Goal: Find specific page/section: Find specific page/section

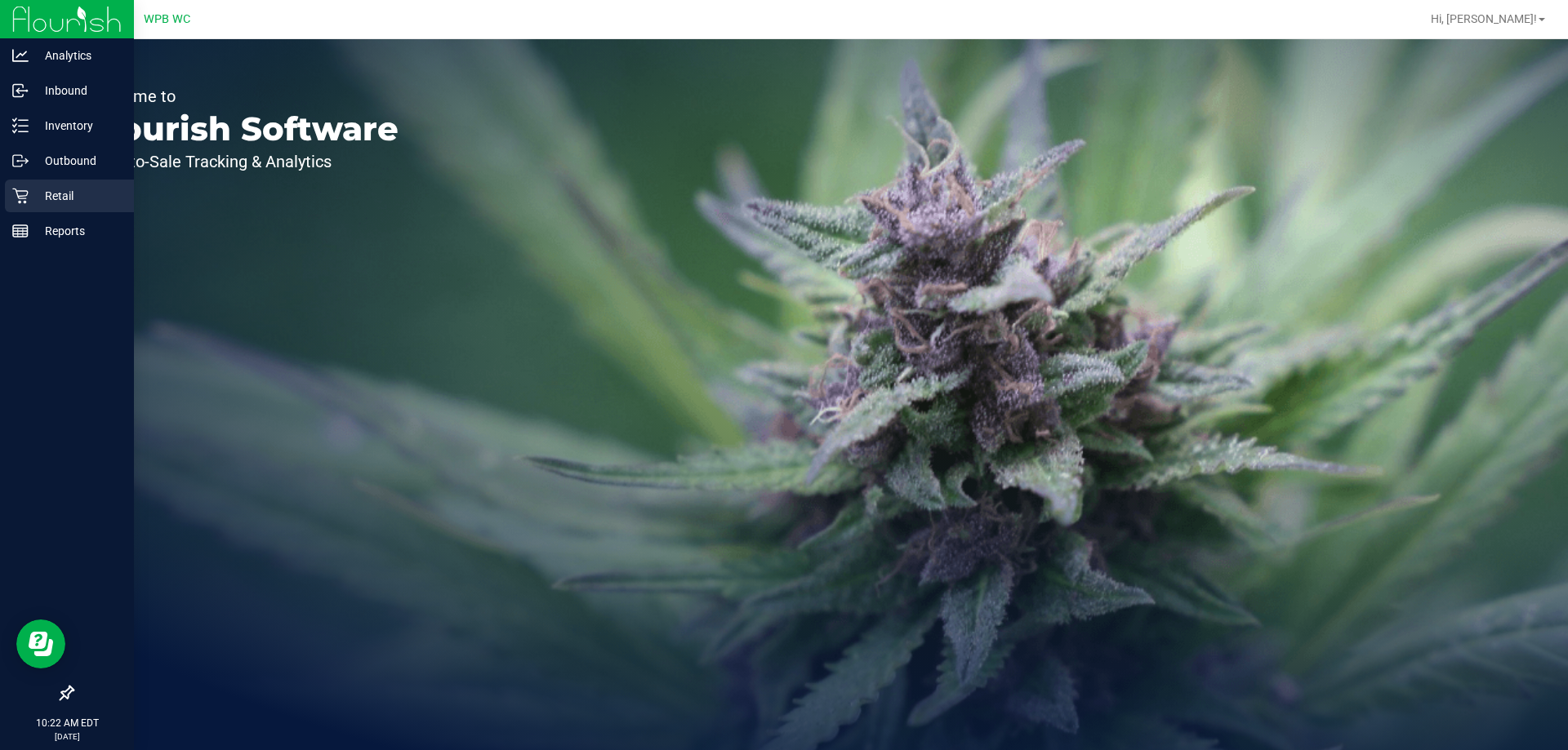
click at [50, 201] on p "Retail" at bounding box center [77, 196] width 98 height 20
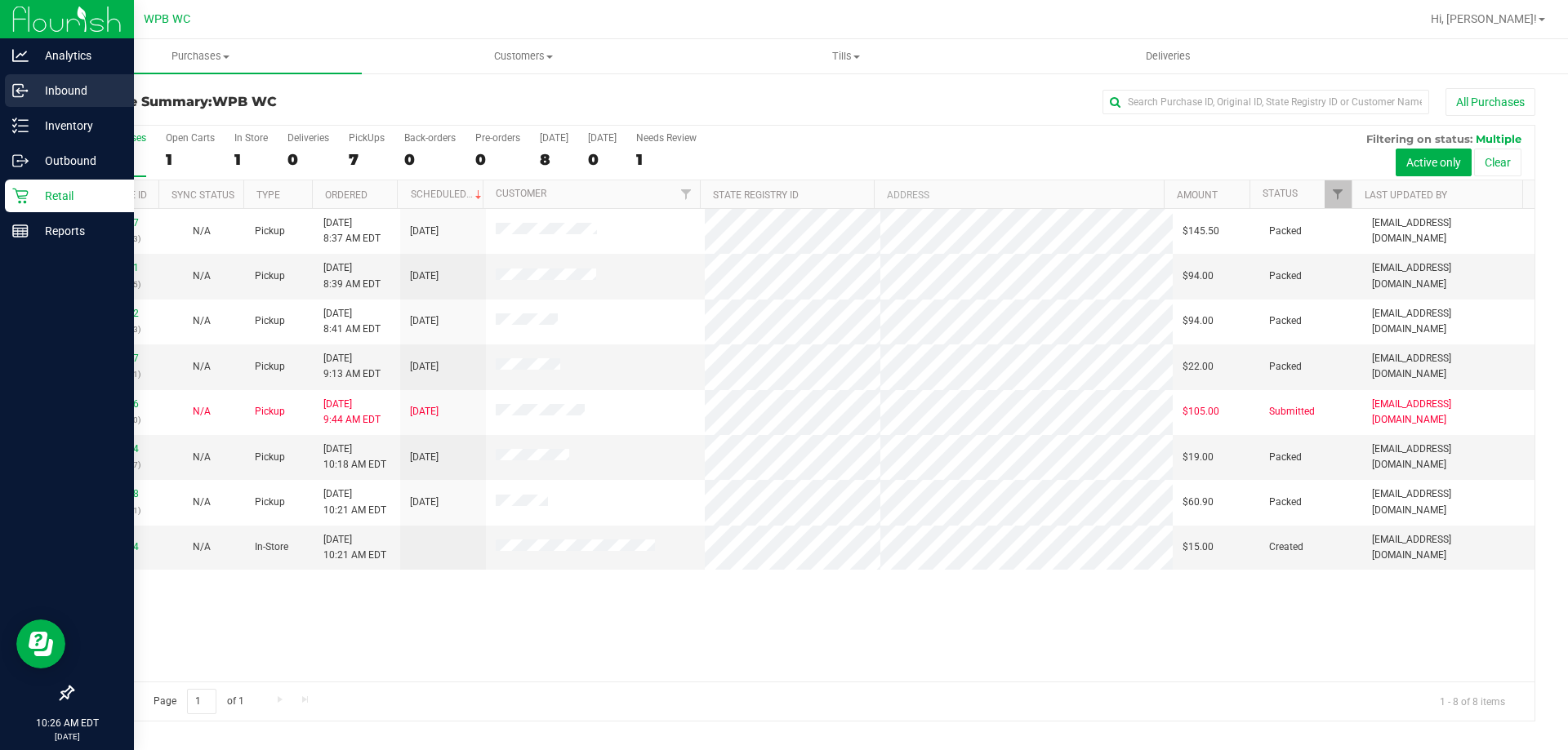
click at [76, 85] on p "Inbound" at bounding box center [77, 91] width 98 height 20
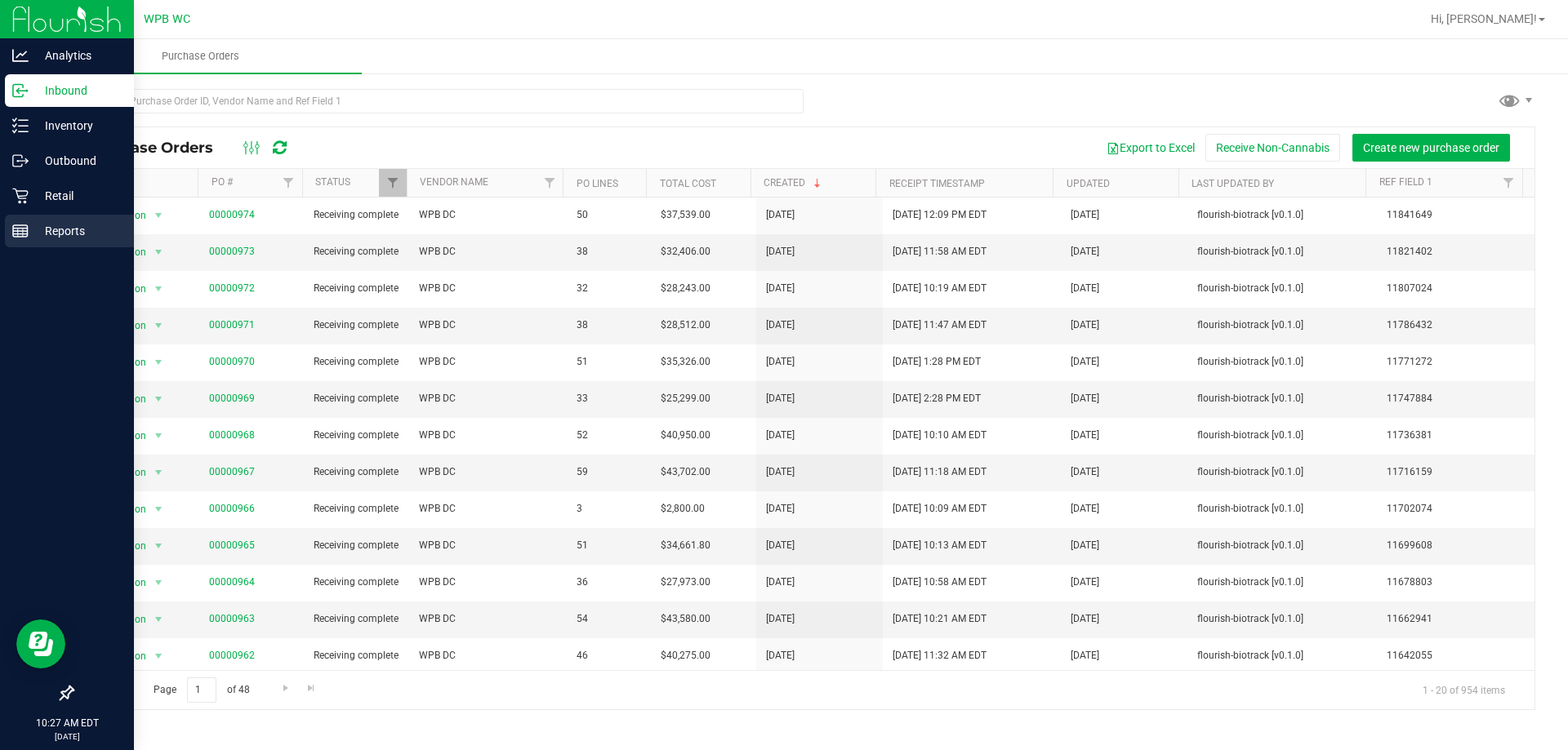
click at [64, 236] on p "Reports" at bounding box center [77, 231] width 98 height 20
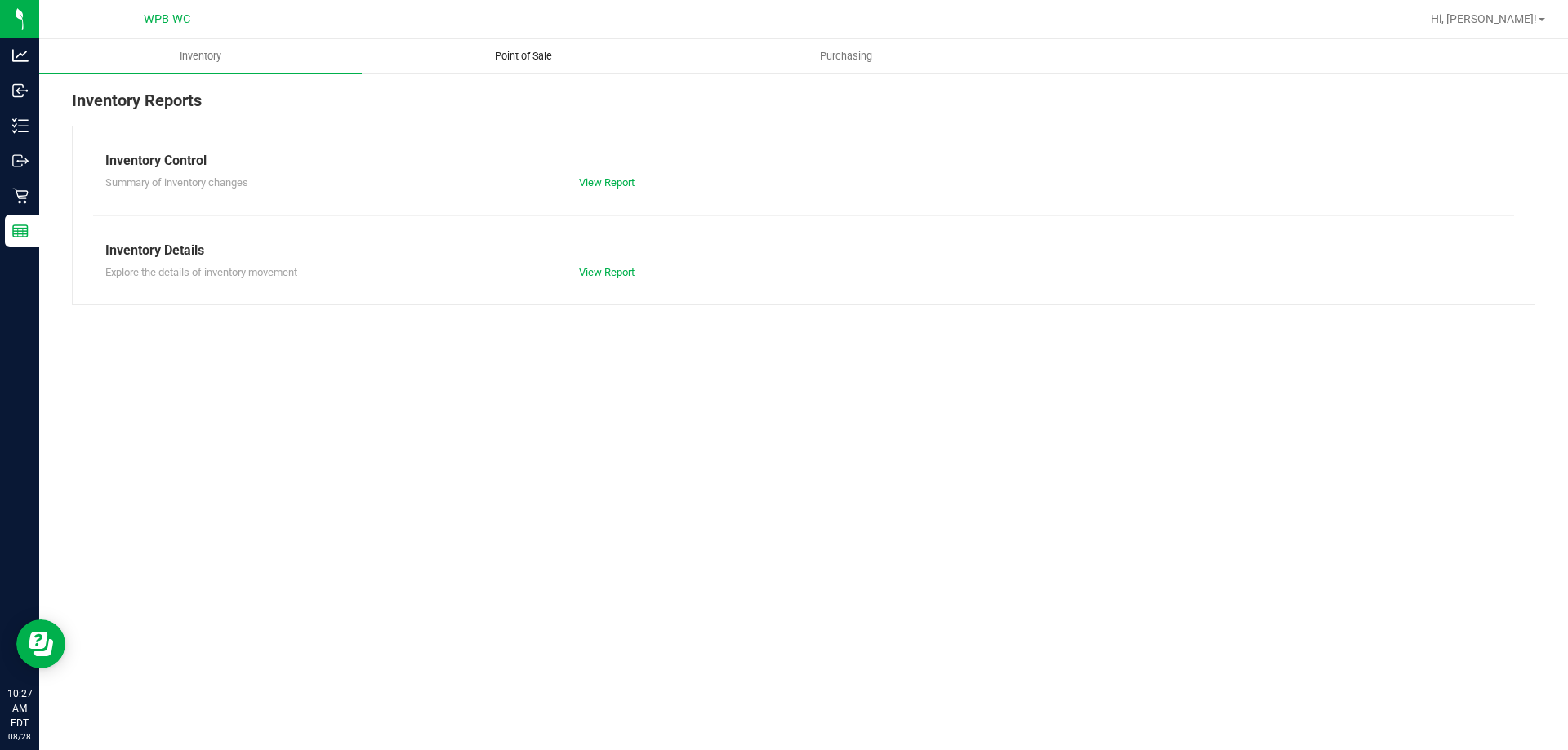
click at [514, 63] on span "Point of Sale" at bounding box center [523, 55] width 101 height 14
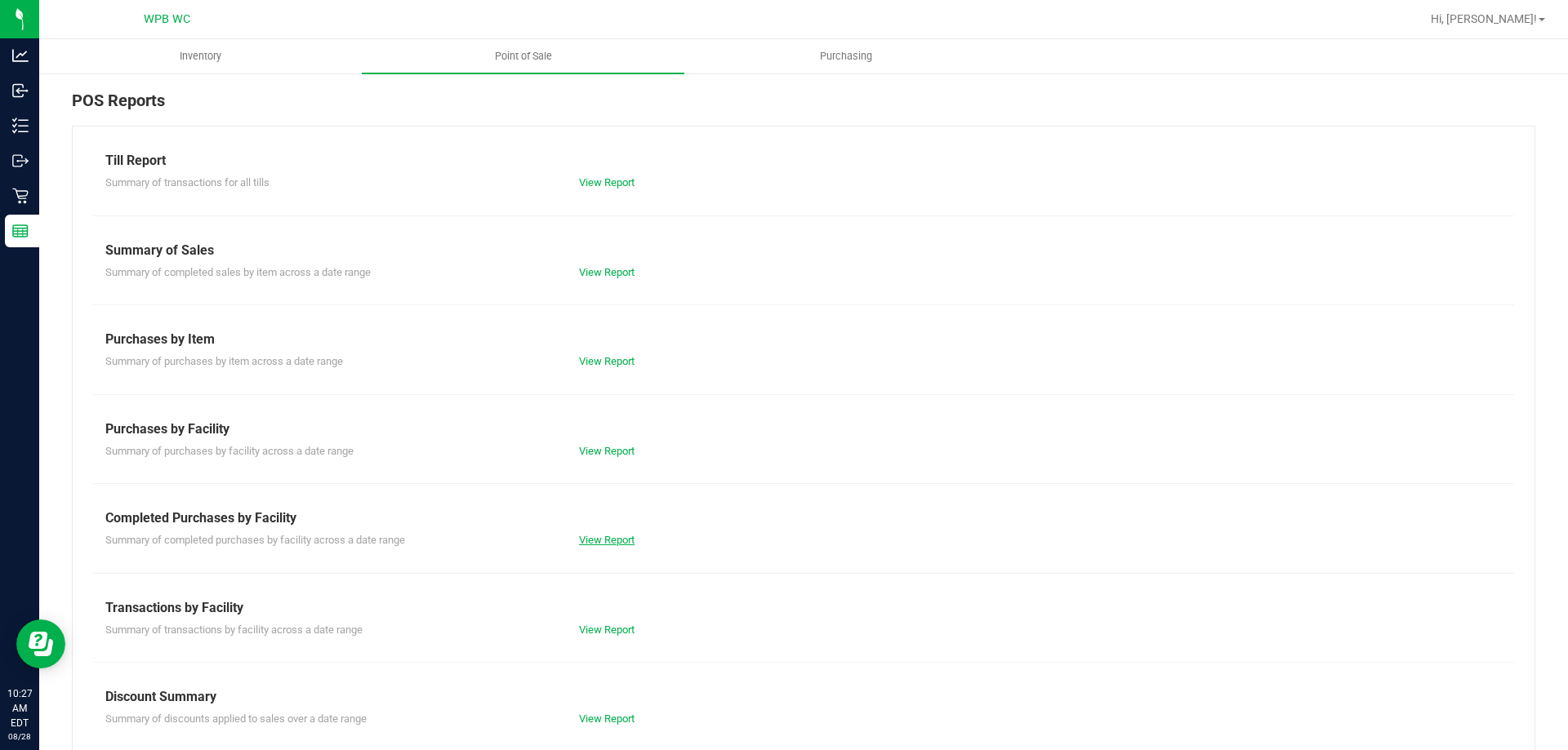
click at [579, 538] on link "View Report" at bounding box center [607, 539] width 55 height 12
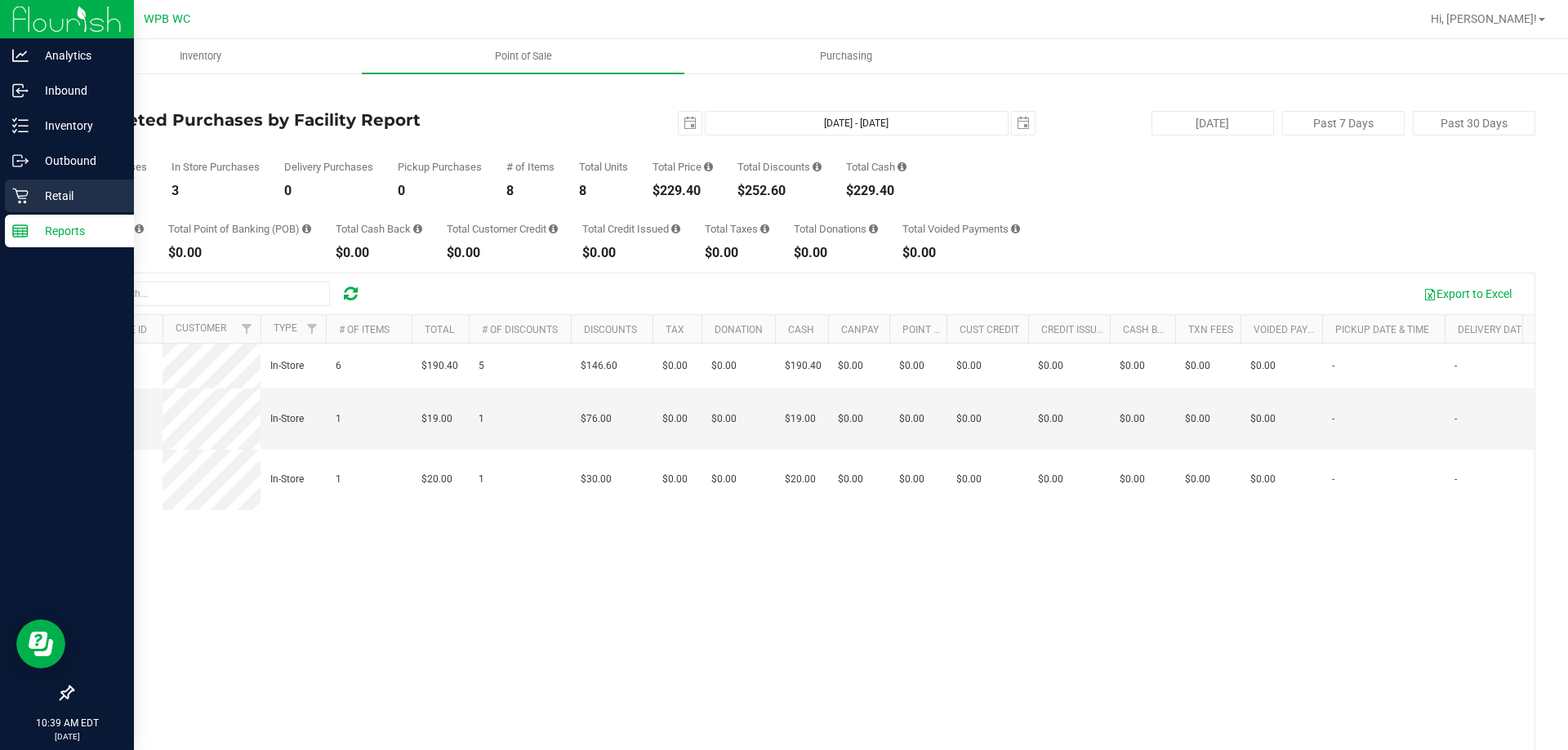
click at [26, 198] on icon at bounding box center [20, 196] width 16 height 16
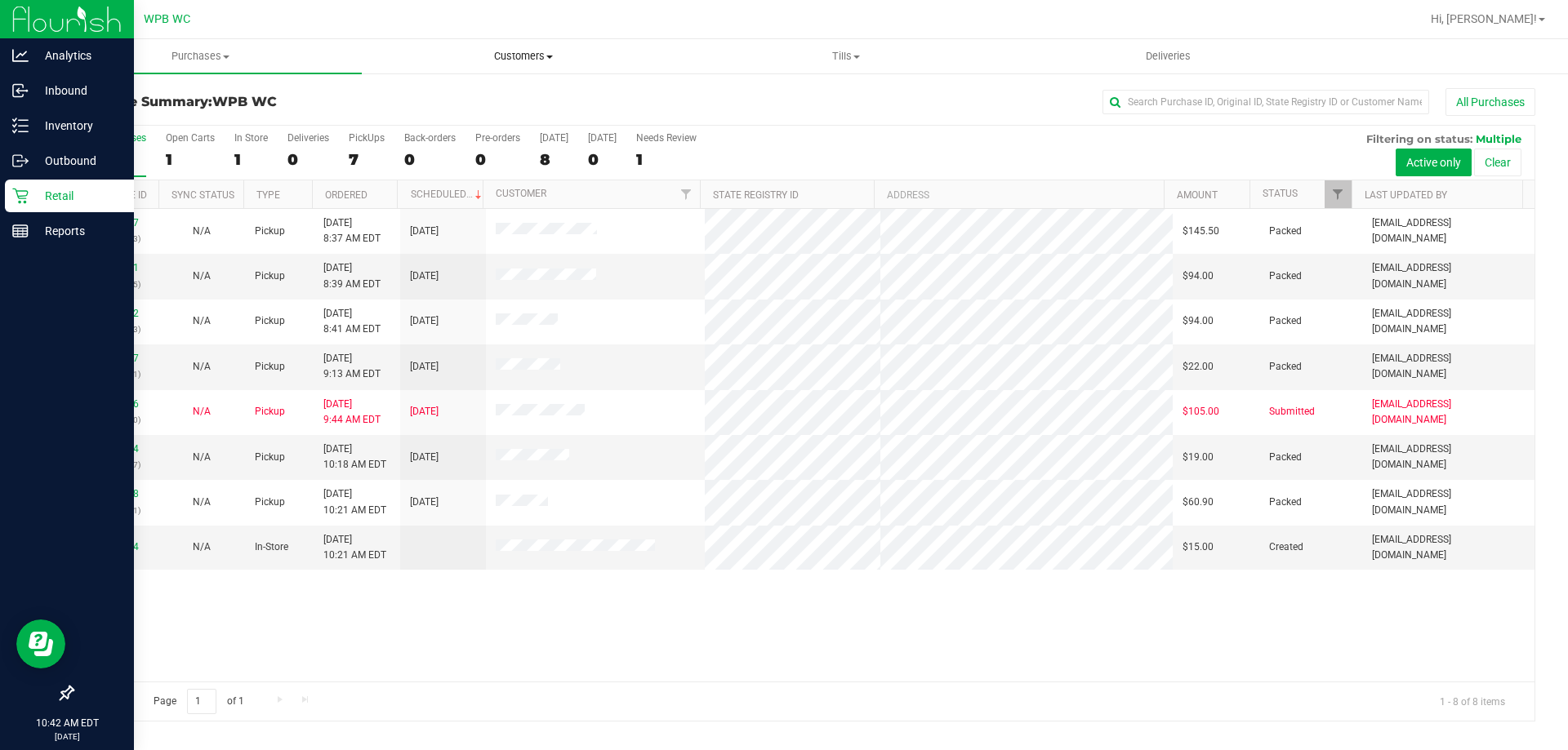
click at [527, 53] on span "Customers" at bounding box center [523, 55] width 321 height 14
click at [459, 89] on li "All customers" at bounding box center [523, 98] width 323 height 20
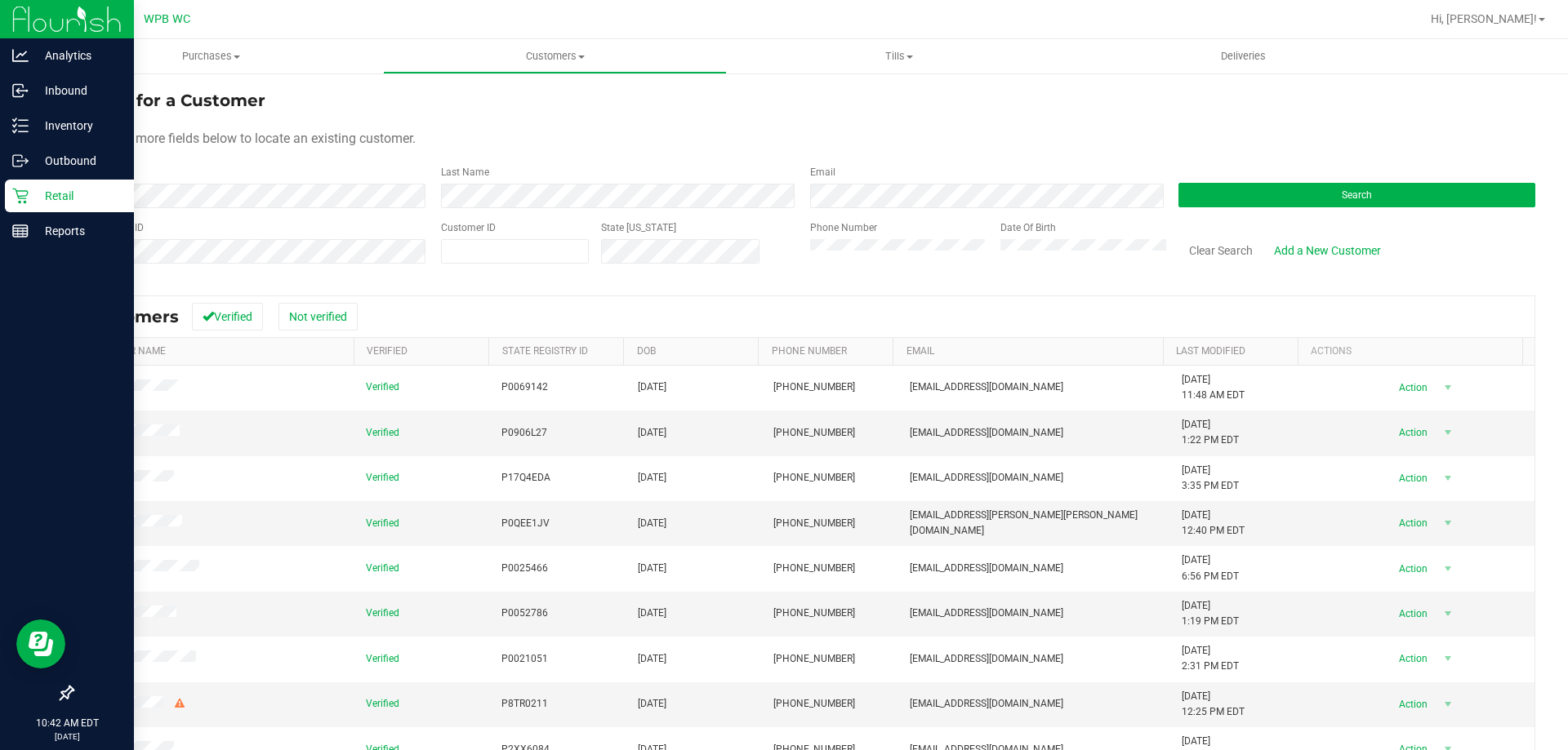
click at [533, 216] on form "Search for a Customer Use one or more fields below to locate an existing custom…" at bounding box center [803, 182] width 1463 height 190
click at [540, 173] on div "Last Name" at bounding box center [613, 186] width 369 height 43
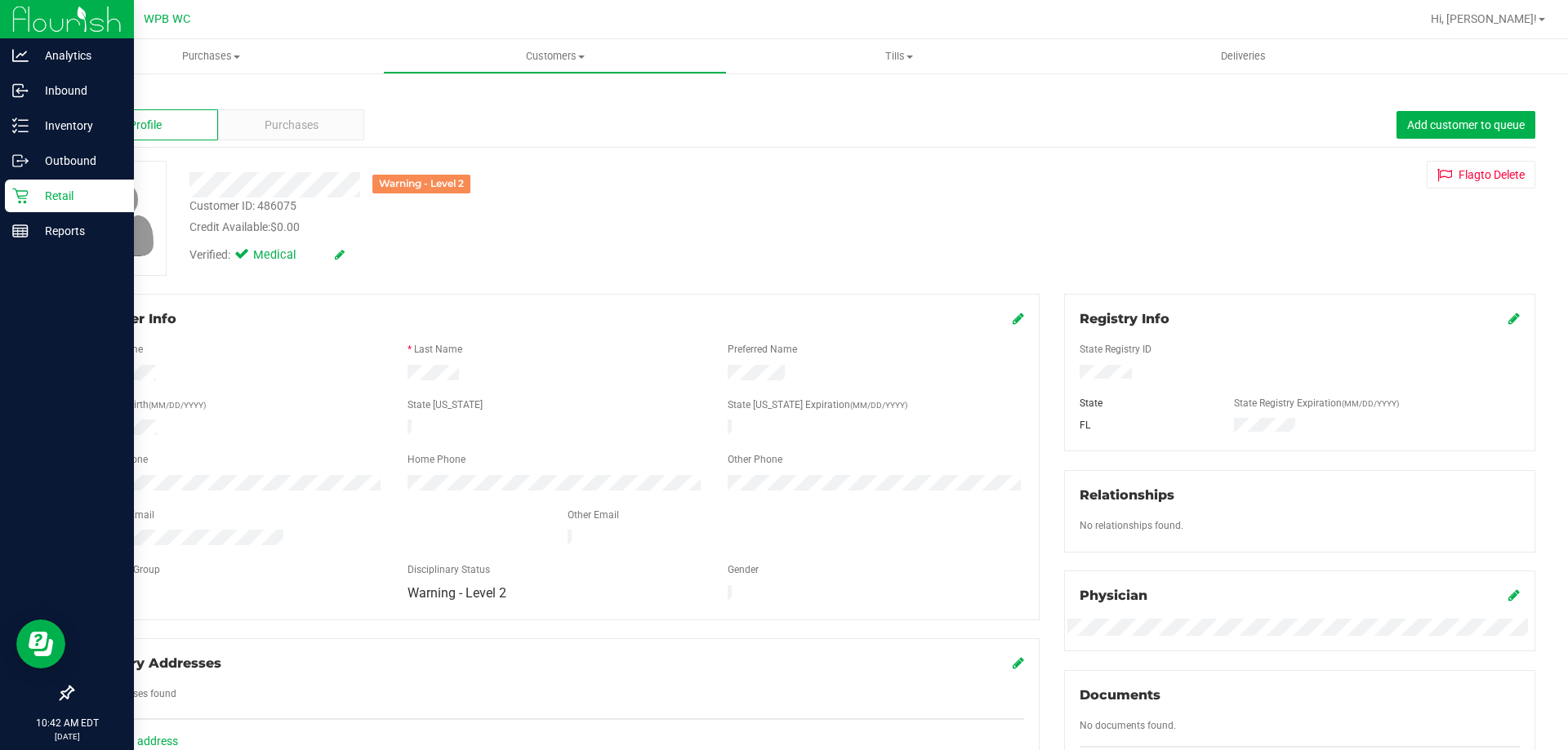
click at [321, 99] on div "Back" at bounding box center [803, 94] width 1463 height 14
click at [318, 122] on div "Purchases" at bounding box center [290, 125] width 146 height 31
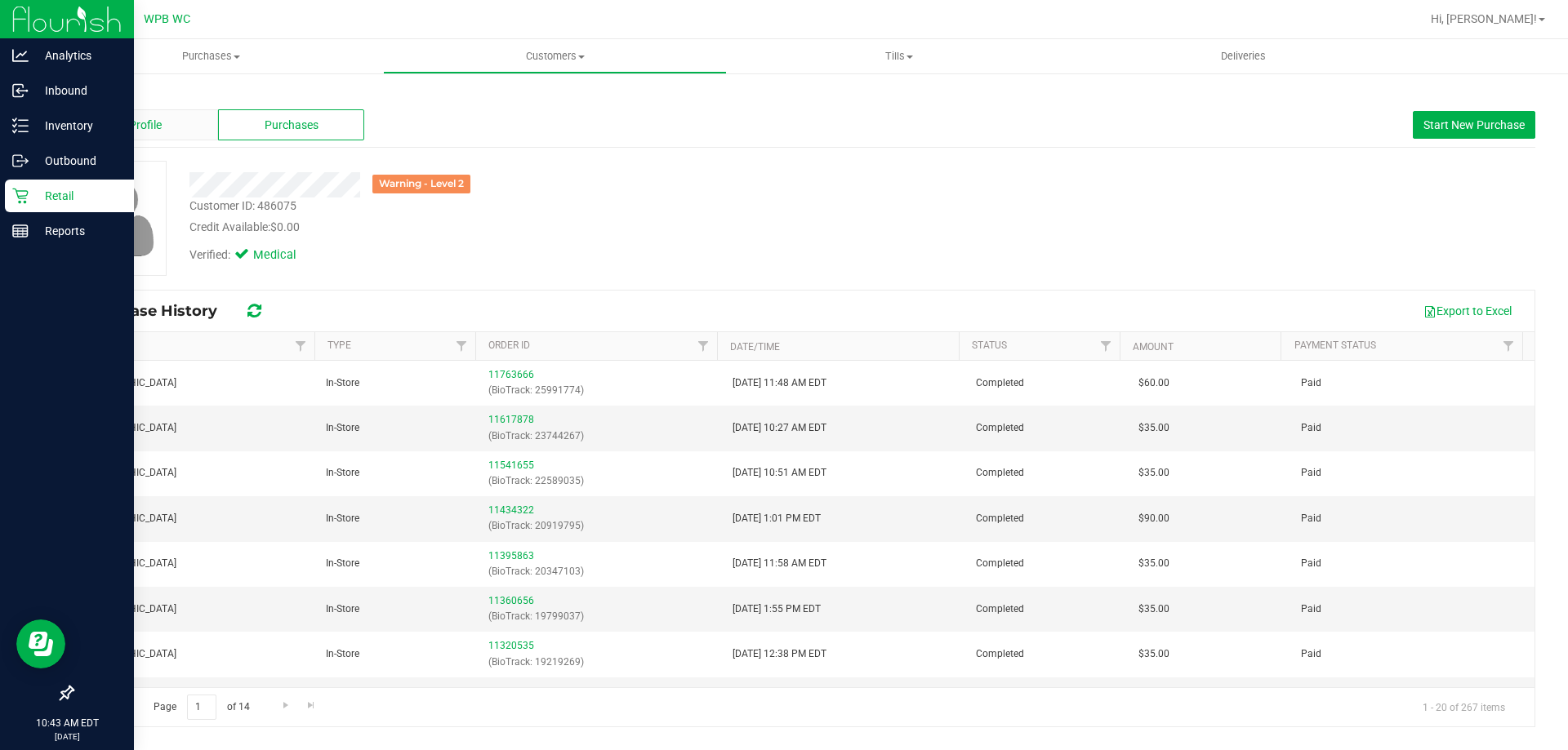
click at [167, 125] on div "Profile" at bounding box center [144, 125] width 146 height 31
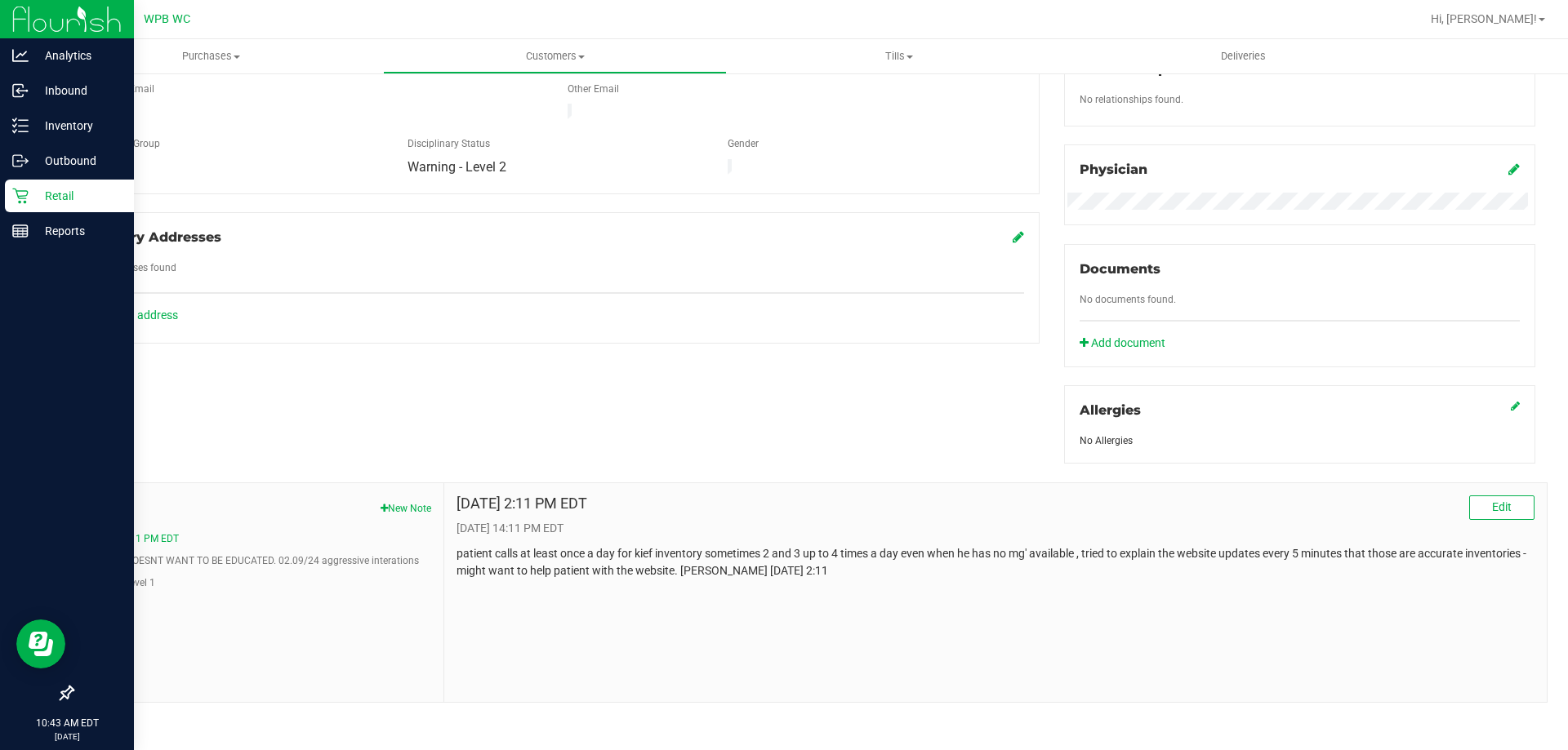
scroll to position [430, 0]
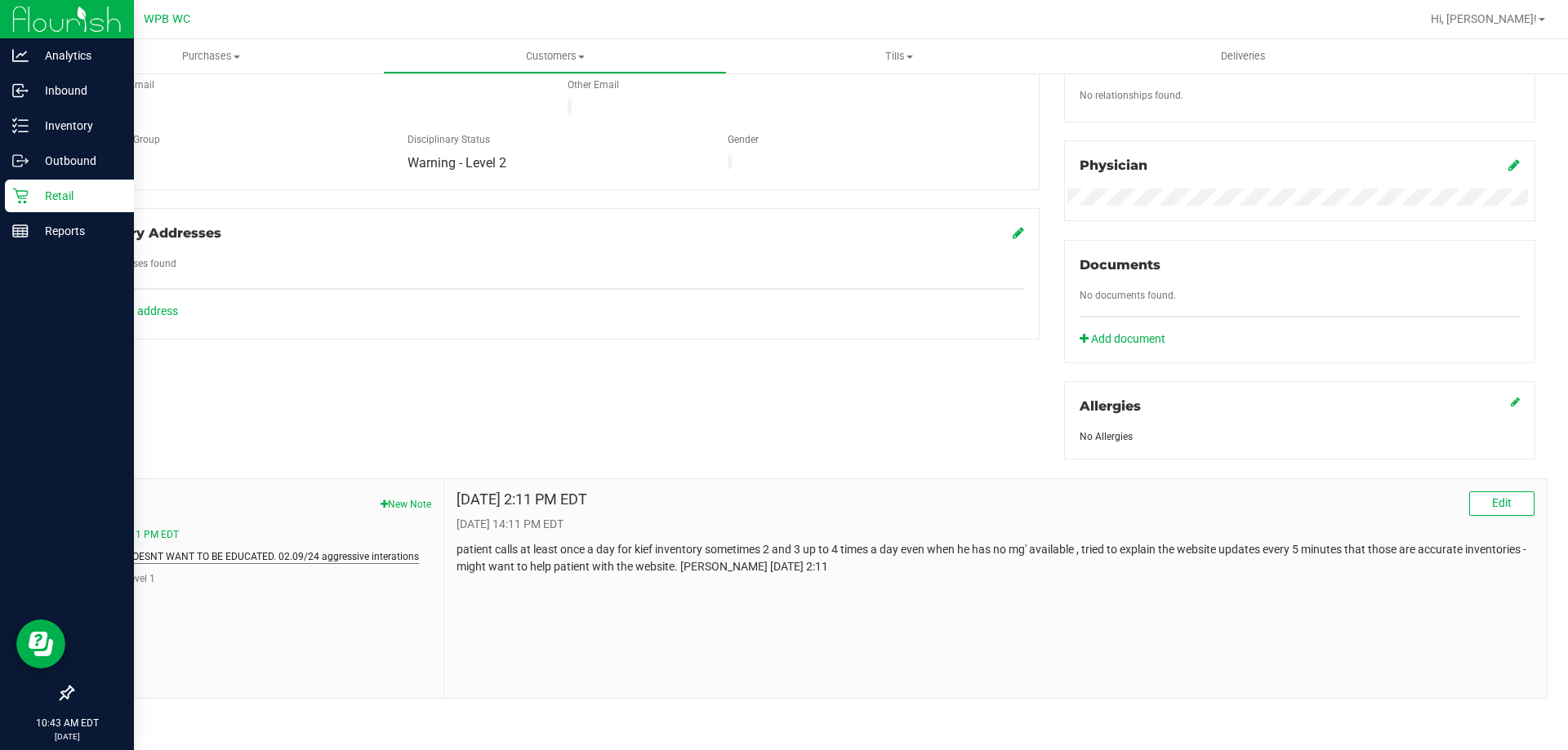
click at [300, 552] on button "PATIENT DOESNT WANT TO BE EDUCATED. 02.09/24 aggressive interations" at bounding box center [252, 556] width 334 height 14
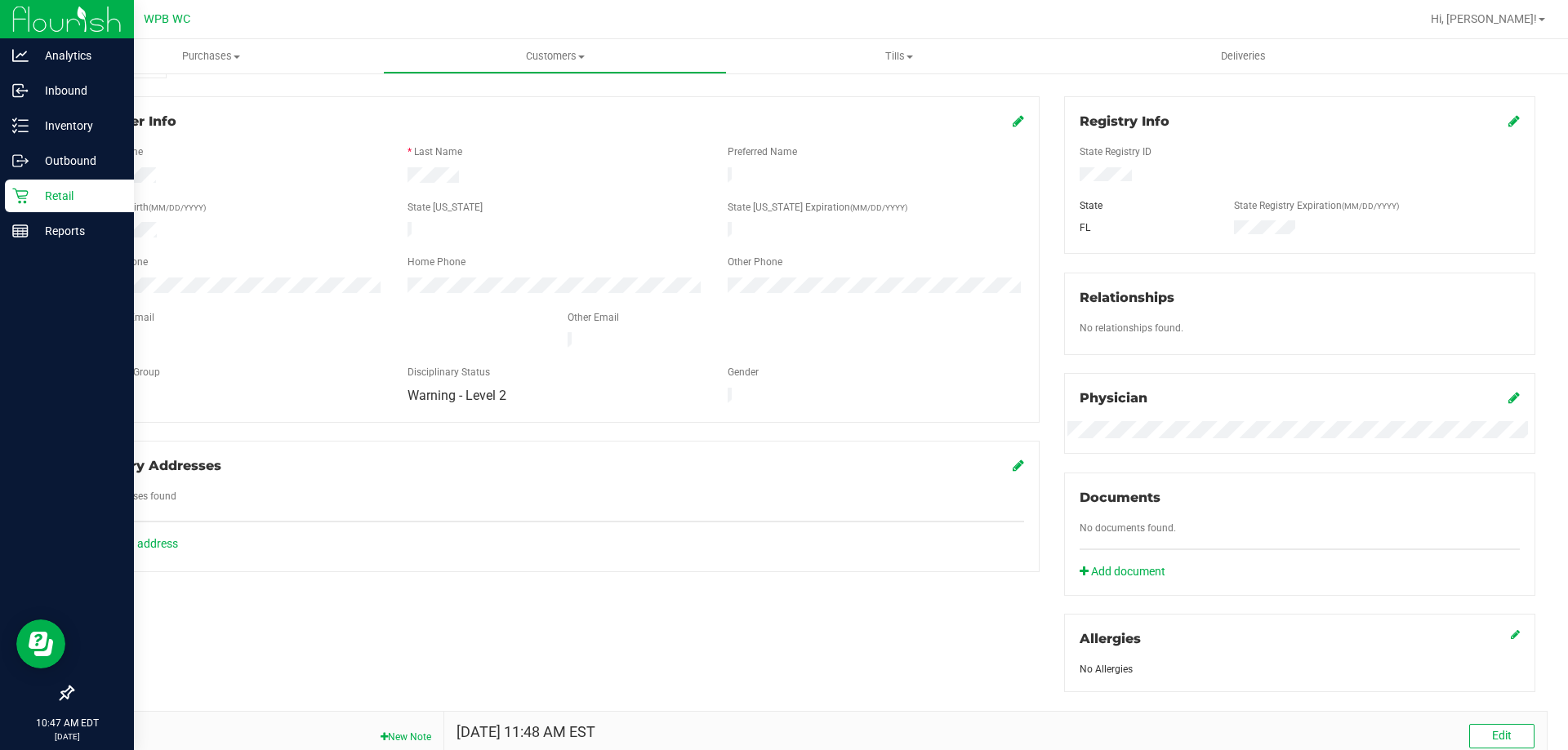
scroll to position [131, 0]
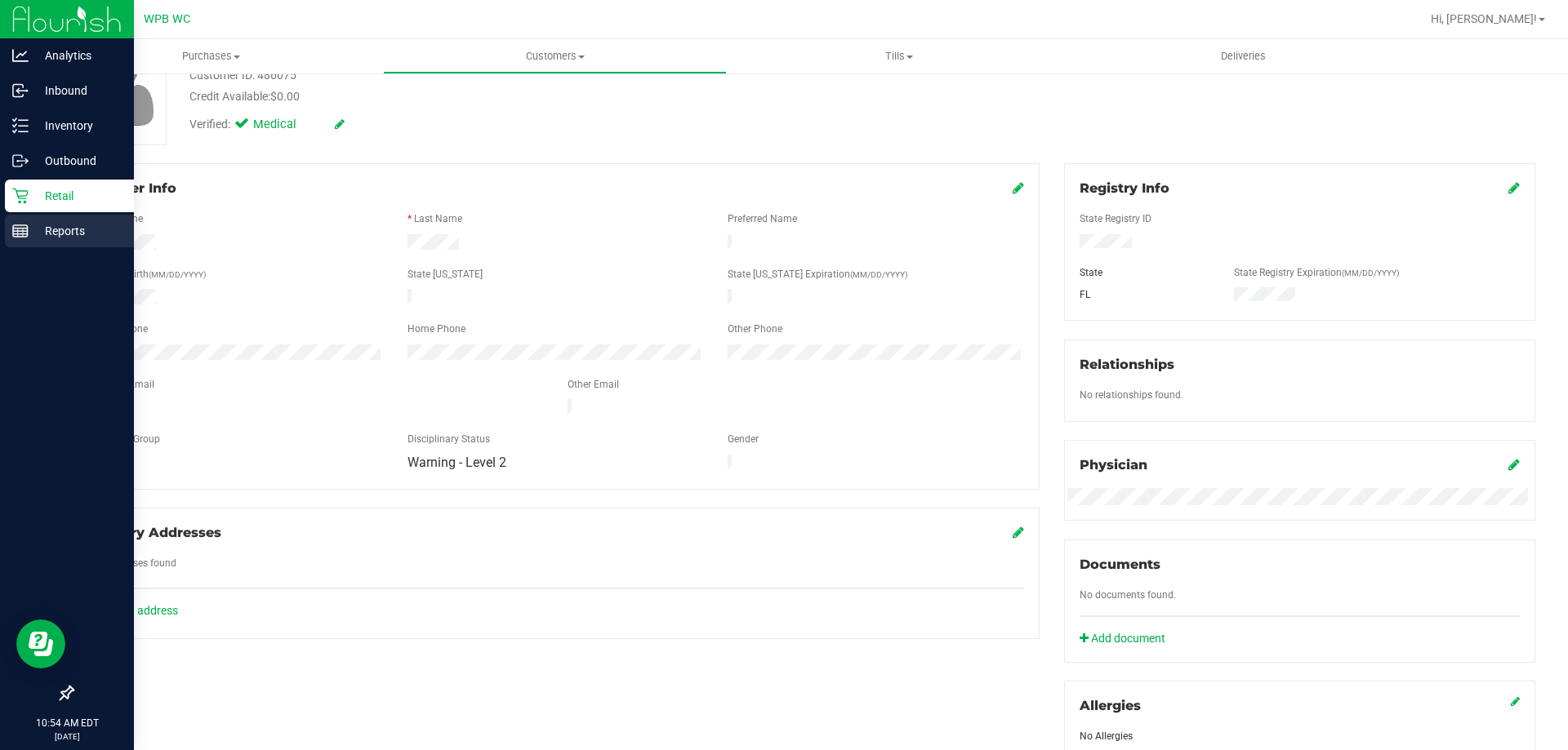
click at [42, 233] on p "Reports" at bounding box center [77, 231] width 98 height 20
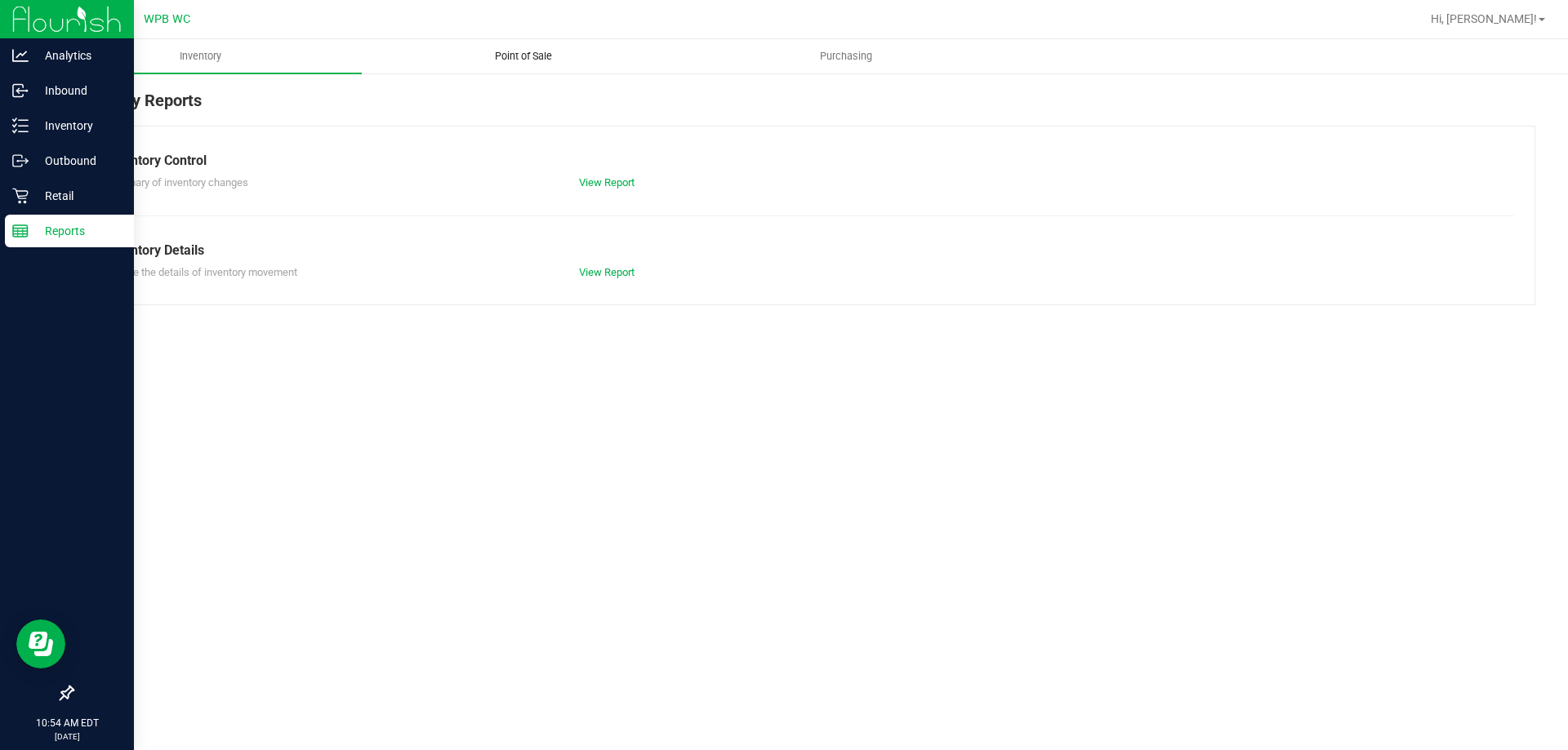
click at [556, 52] on span "Point of Sale" at bounding box center [523, 55] width 101 height 14
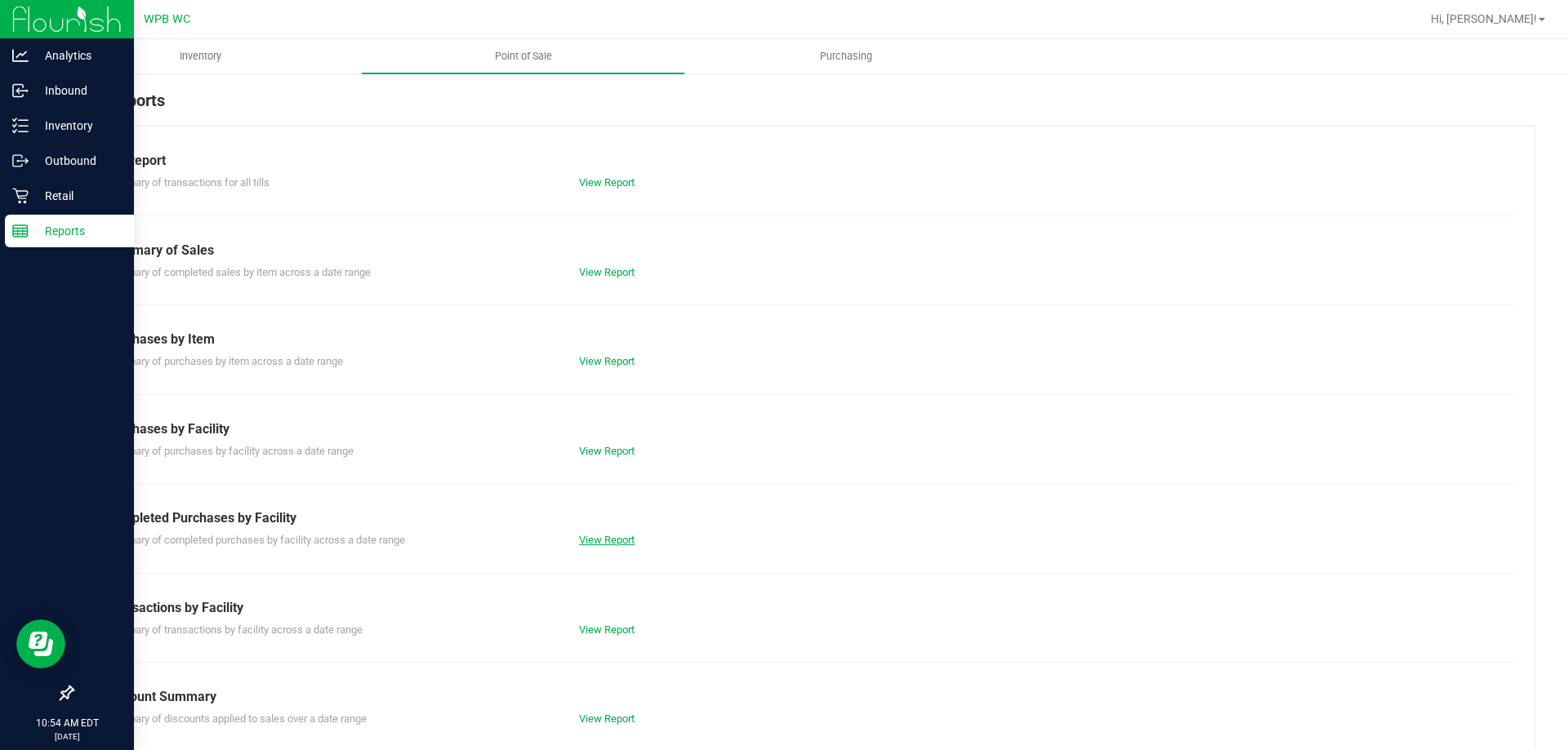
click at [582, 536] on link "View Report" at bounding box center [607, 539] width 55 height 12
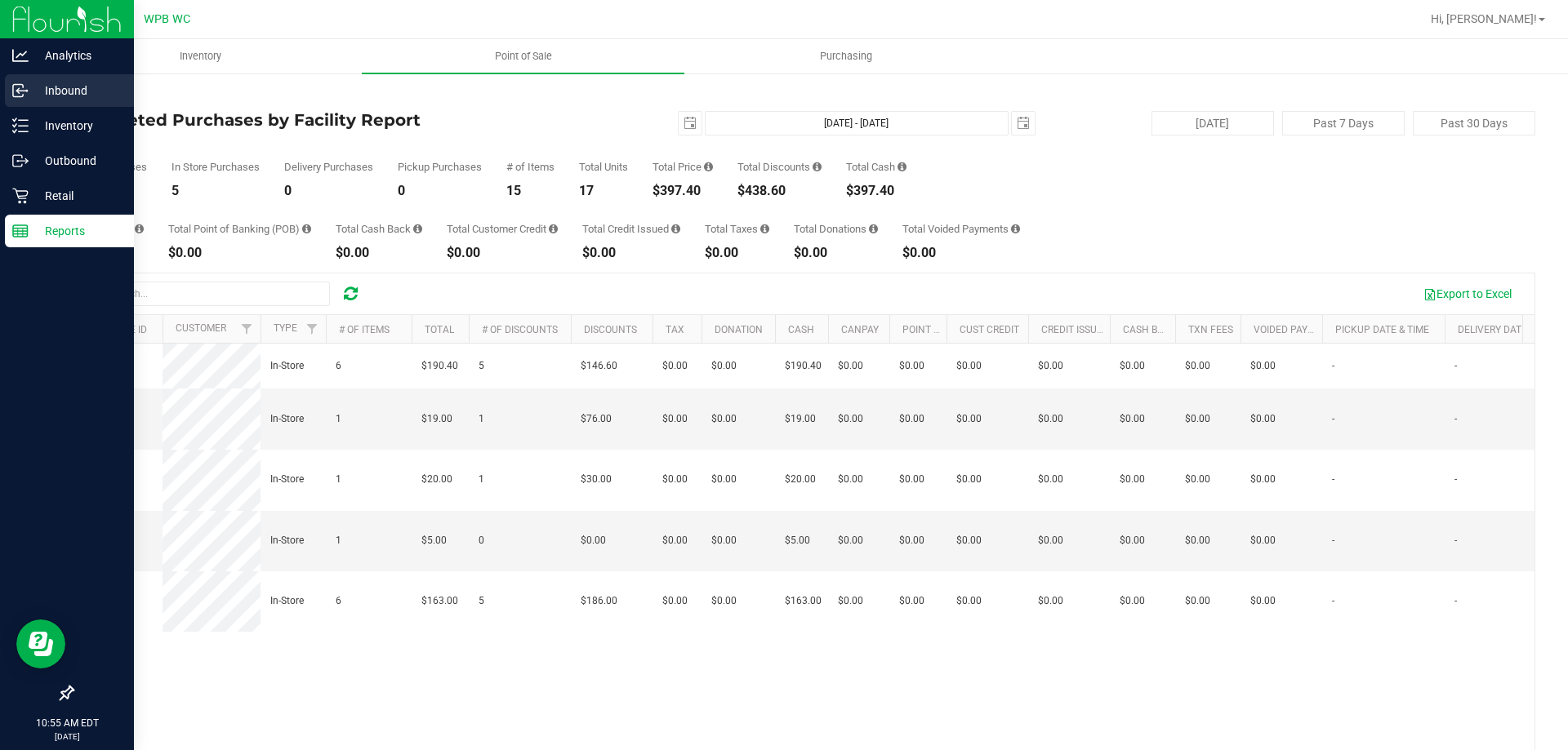
click at [36, 90] on p "Inbound" at bounding box center [77, 91] width 98 height 20
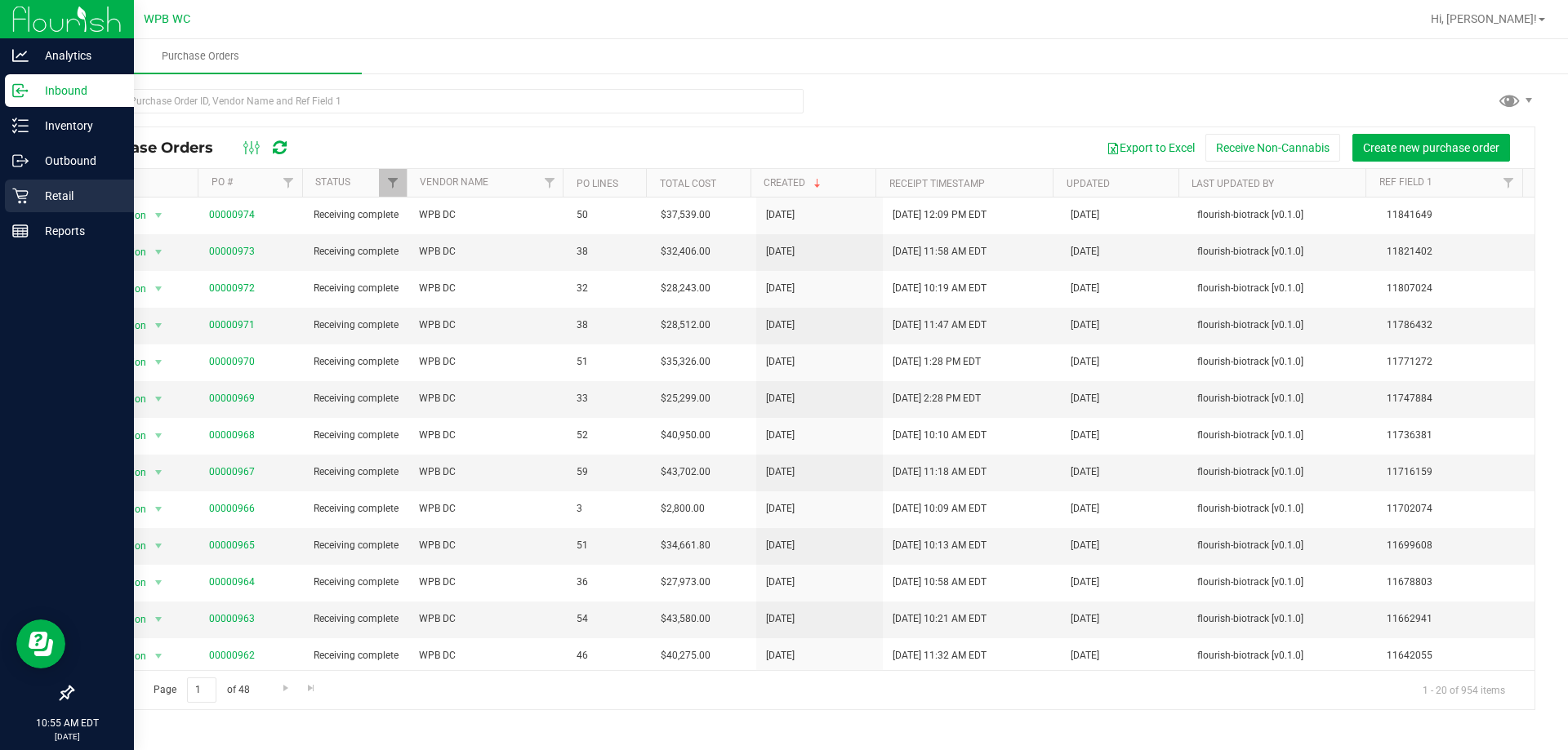
click at [76, 189] on p "Retail" at bounding box center [77, 196] width 98 height 20
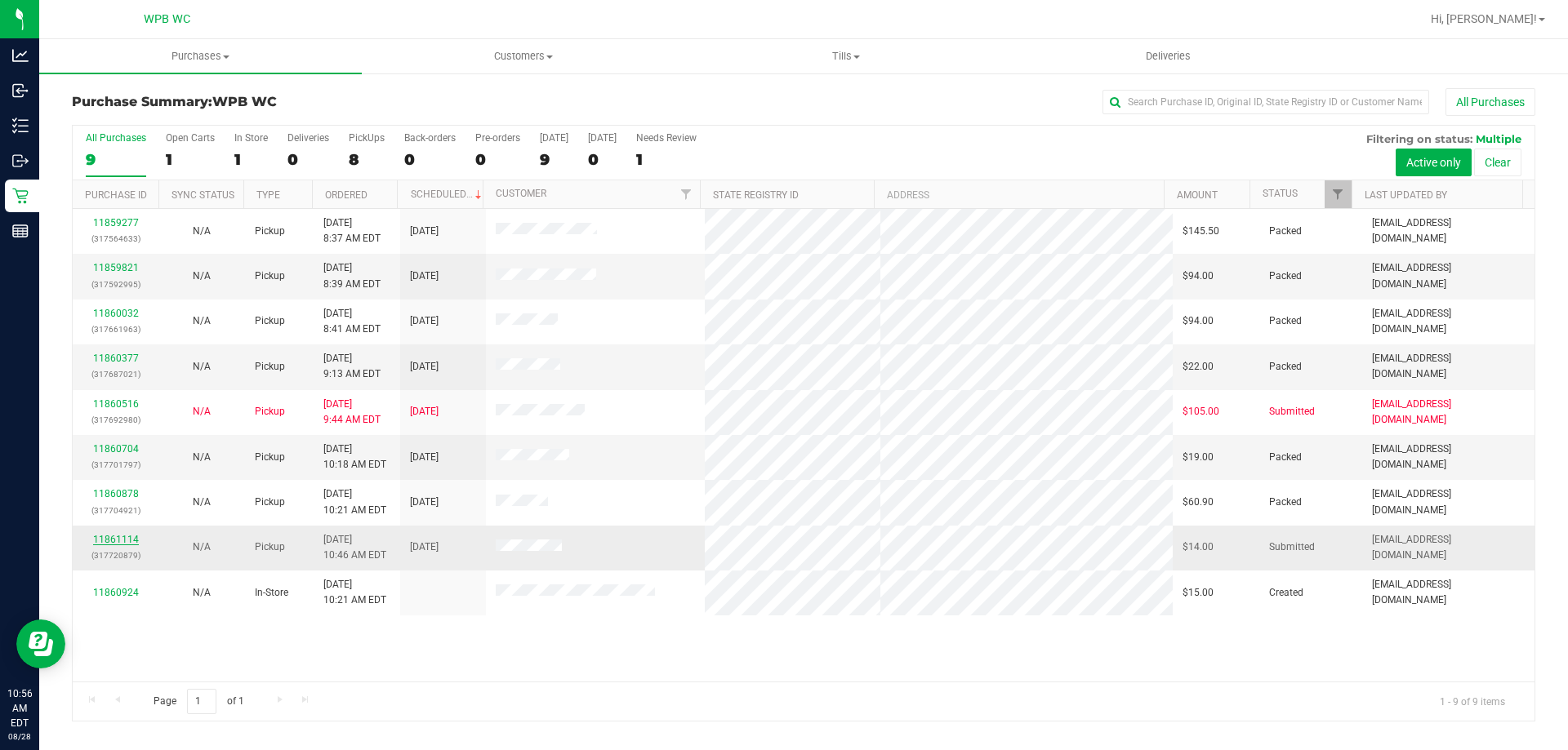
click at [136, 543] on link "11861114" at bounding box center [116, 539] width 46 height 11
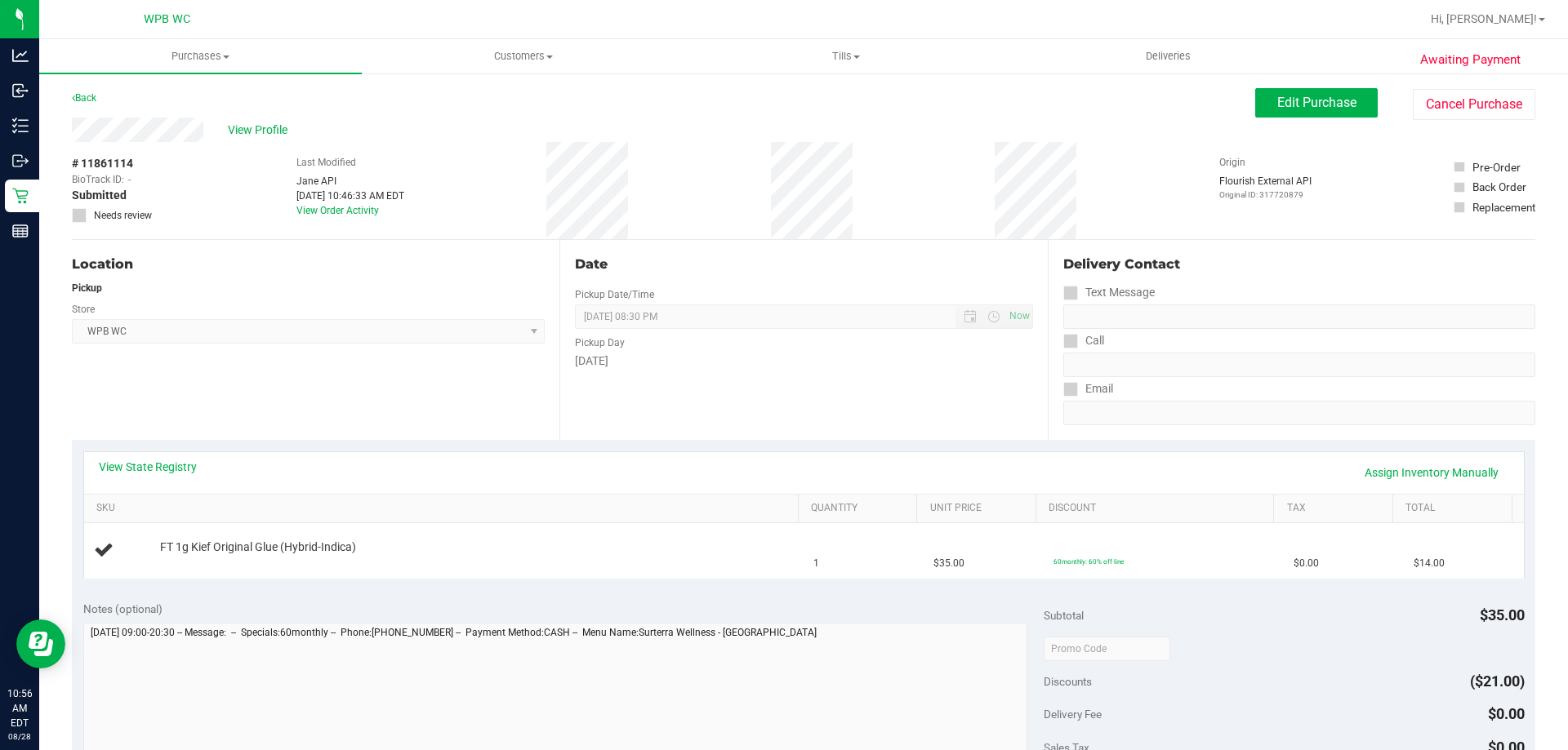
scroll to position [82, 0]
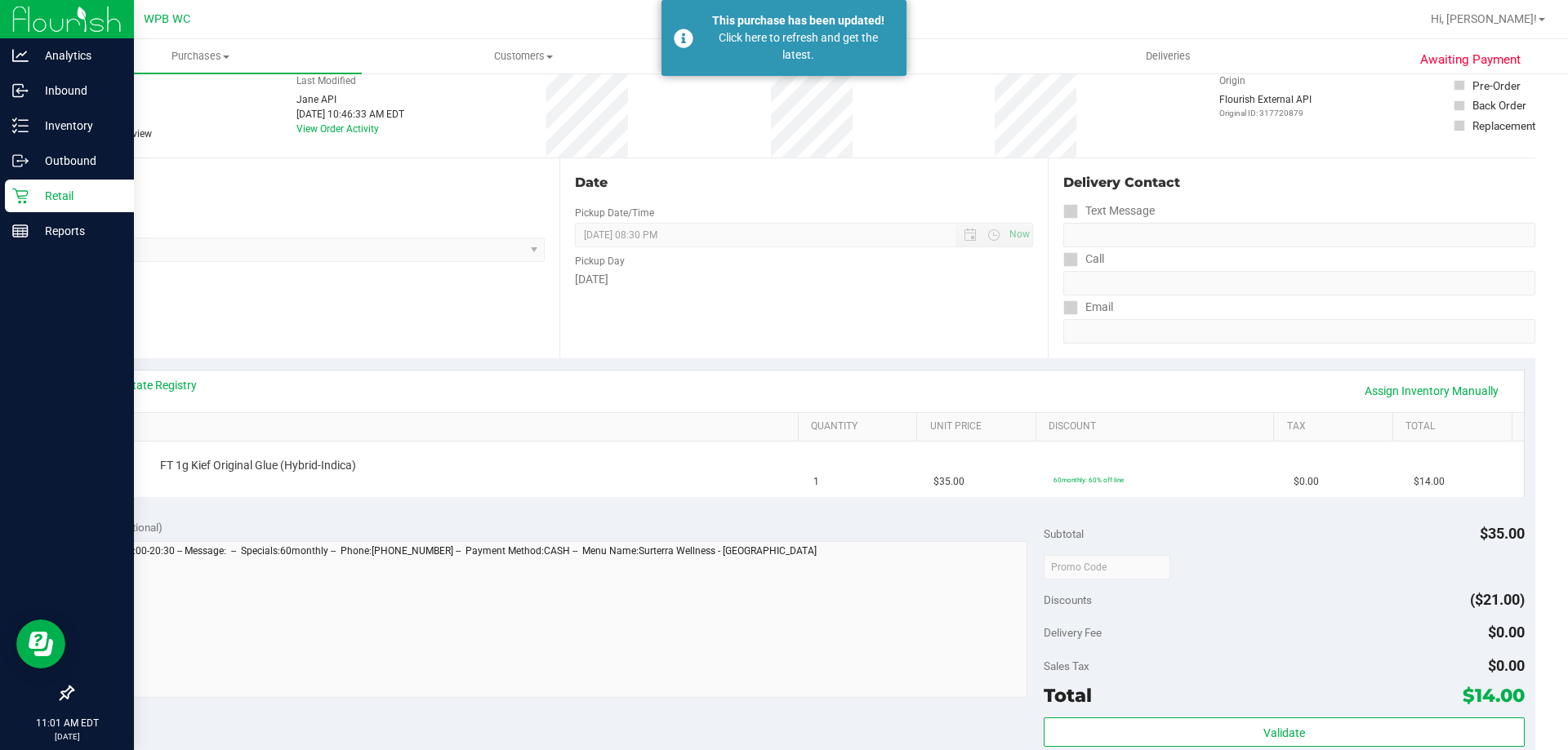
click at [15, 195] on icon at bounding box center [20, 196] width 16 height 16
